Goal: Register for event/course

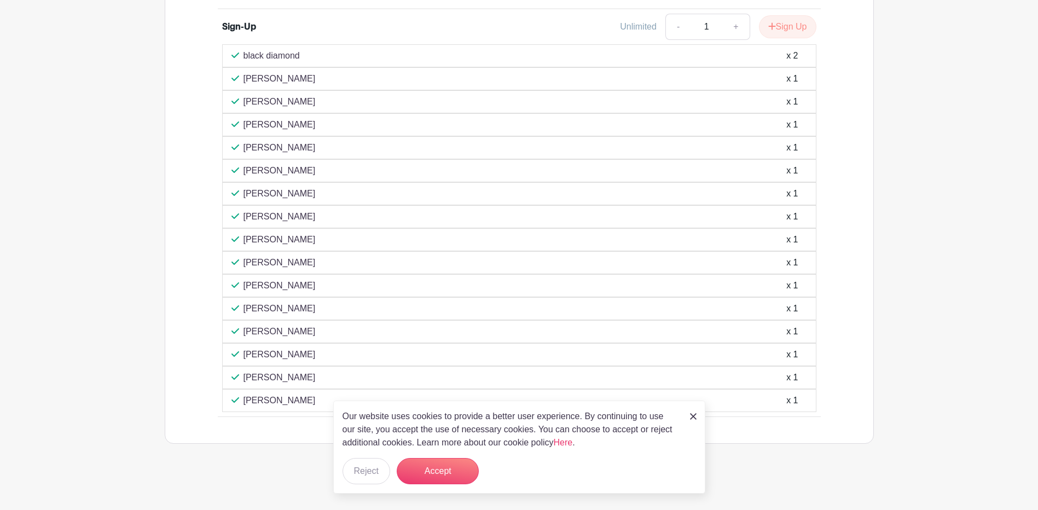
scroll to position [506, 0]
click at [440, 475] on button "Accept" at bounding box center [438, 471] width 82 height 26
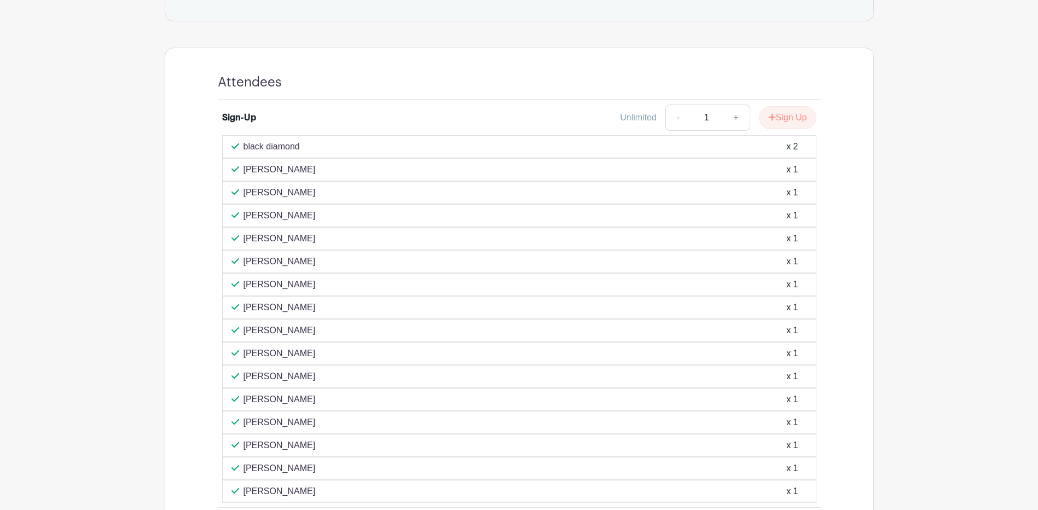
scroll to position [397, 0]
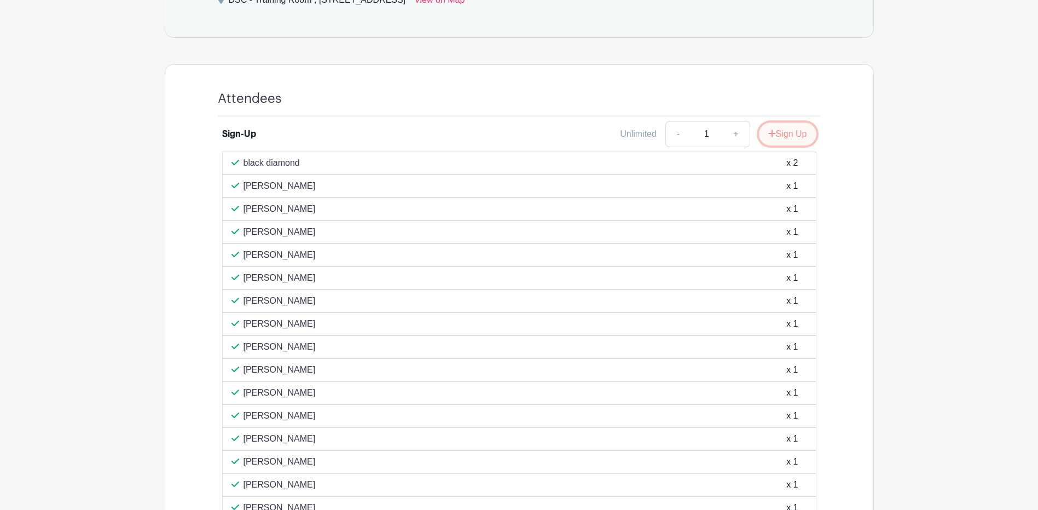
click at [788, 135] on button "Sign Up" at bounding box center [787, 134] width 57 height 23
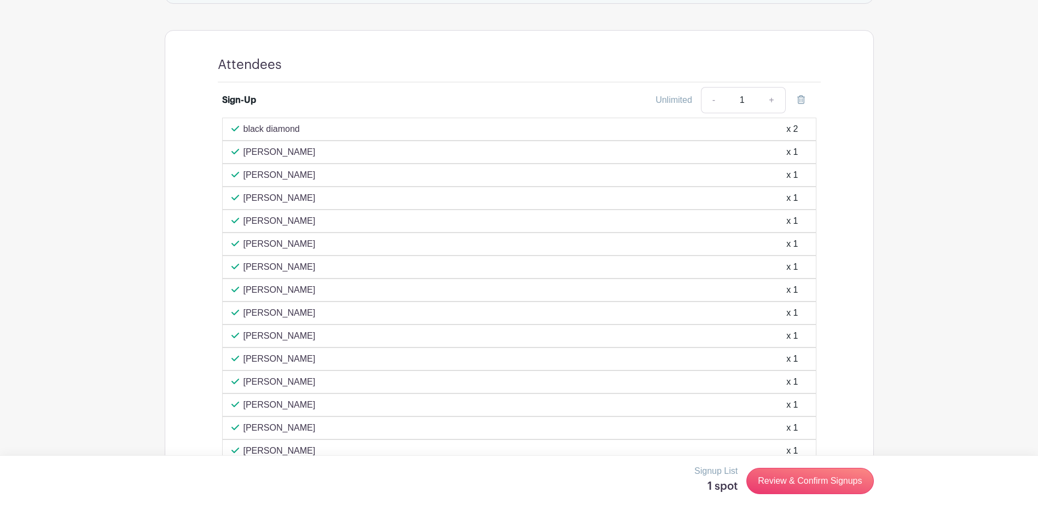
scroll to position [506, 0]
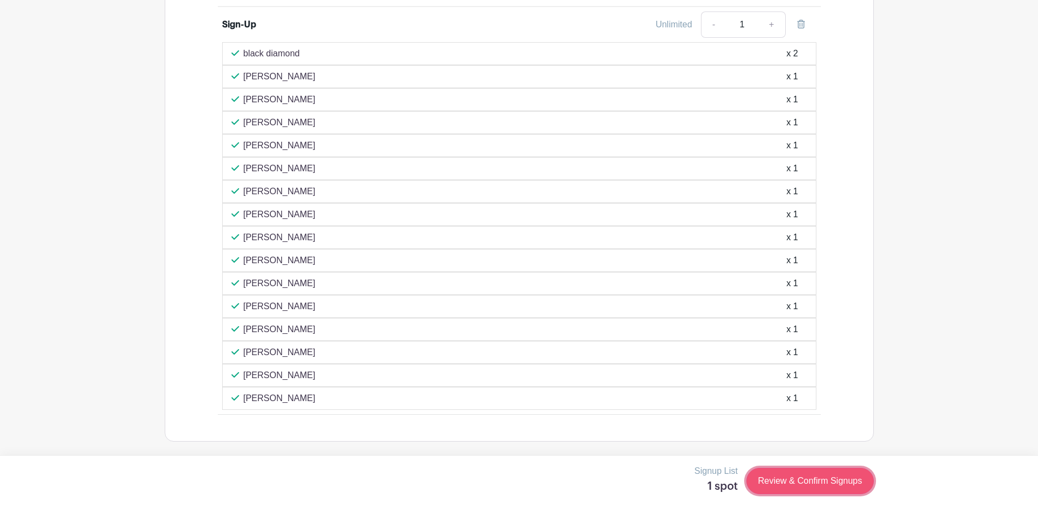
click at [805, 483] on link "Review & Confirm Signups" at bounding box center [810, 481] width 127 height 26
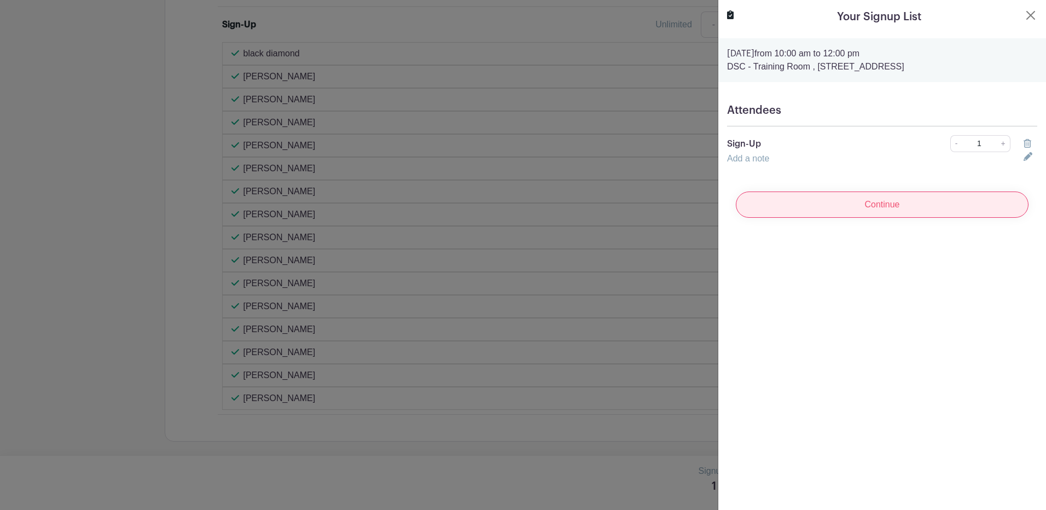
click at [888, 207] on input "Continue" at bounding box center [882, 205] width 293 height 26
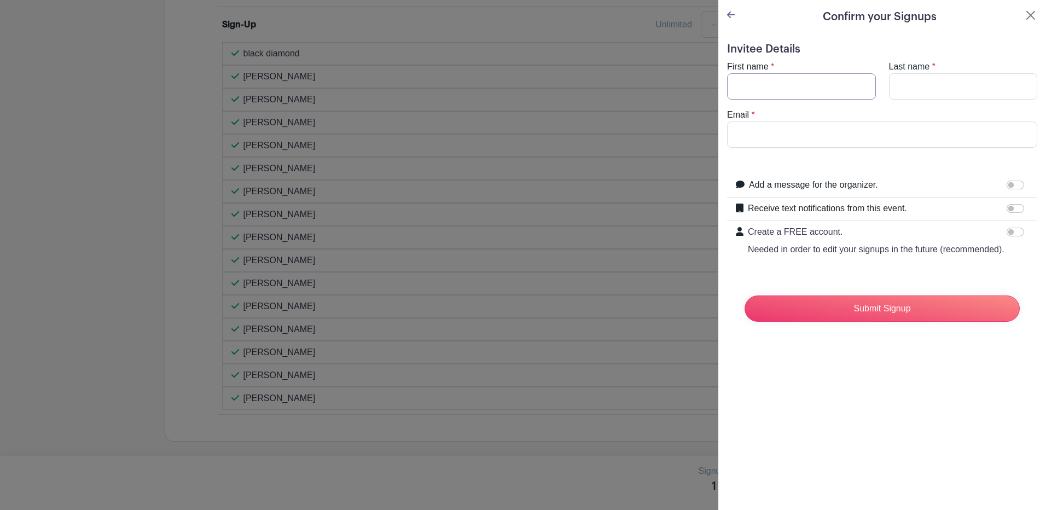
click at [788, 82] on input "First name" at bounding box center [801, 86] width 149 height 26
type input "[PERSON_NAME]"
type input "l"
type input "[PERSON_NAME]"
click at [803, 134] on input "Email" at bounding box center [882, 135] width 310 height 26
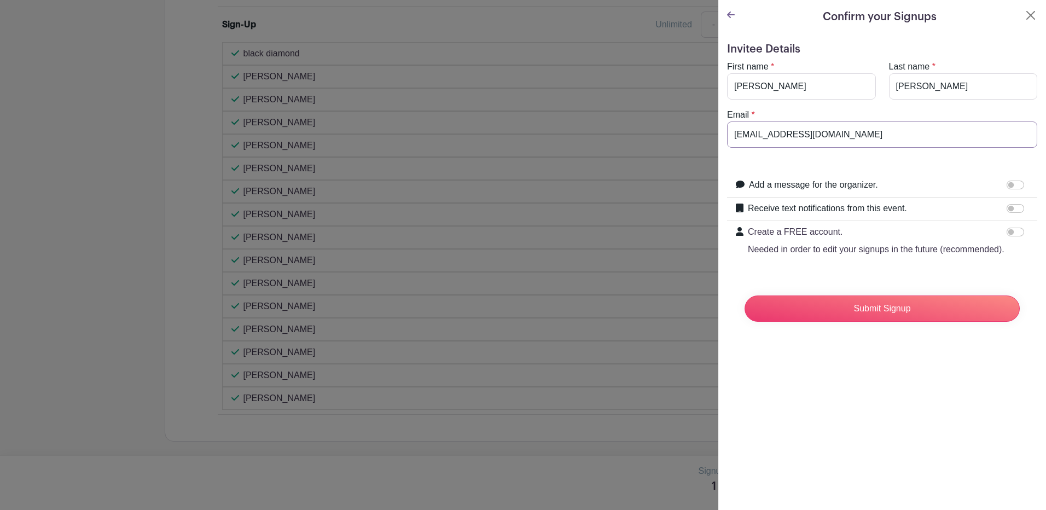
type input "[EMAIL_ADDRESS][DOMAIN_NAME]"
click at [821, 159] on form "Invitee Details First name * [PERSON_NAME] name * [PERSON_NAME] Email * [EMAIL_…" at bounding box center [882, 187] width 310 height 288
click at [880, 322] on input "Submit Signup" at bounding box center [882, 309] width 275 height 26
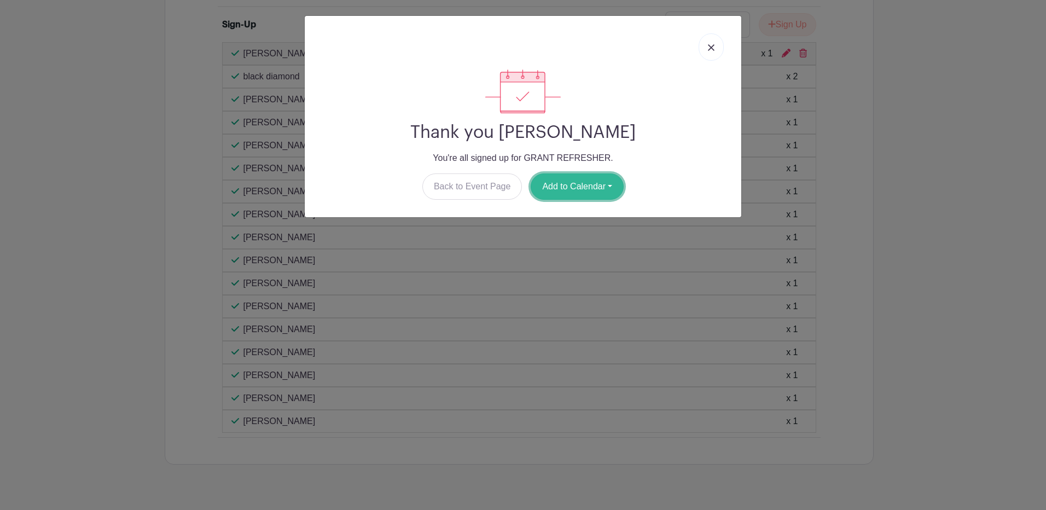
click at [605, 192] on button "Add to Calendar" at bounding box center [577, 186] width 93 height 26
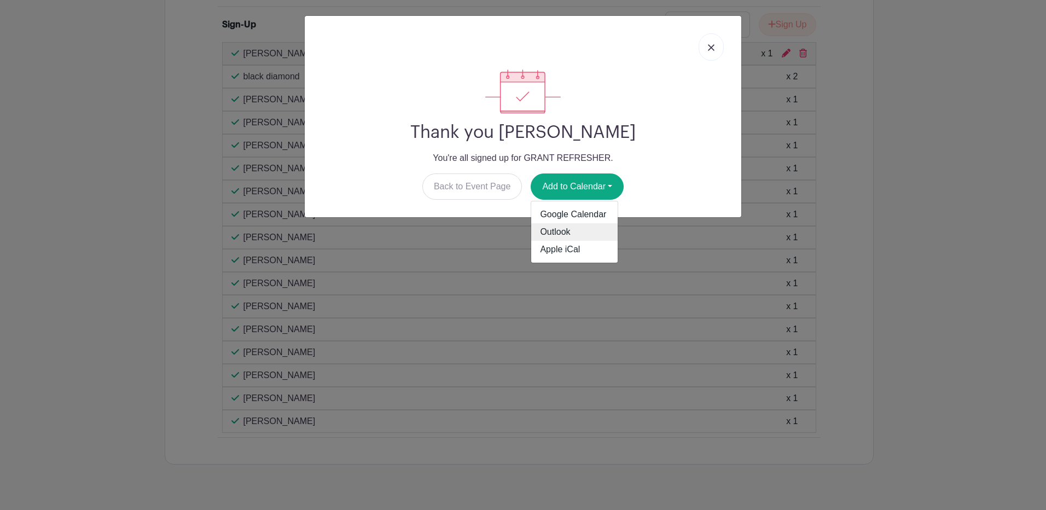
click at [575, 232] on link "Outlook" at bounding box center [574, 232] width 86 height 18
click at [710, 48] on img at bounding box center [711, 47] width 7 height 7
